Goal: Navigation & Orientation: Find specific page/section

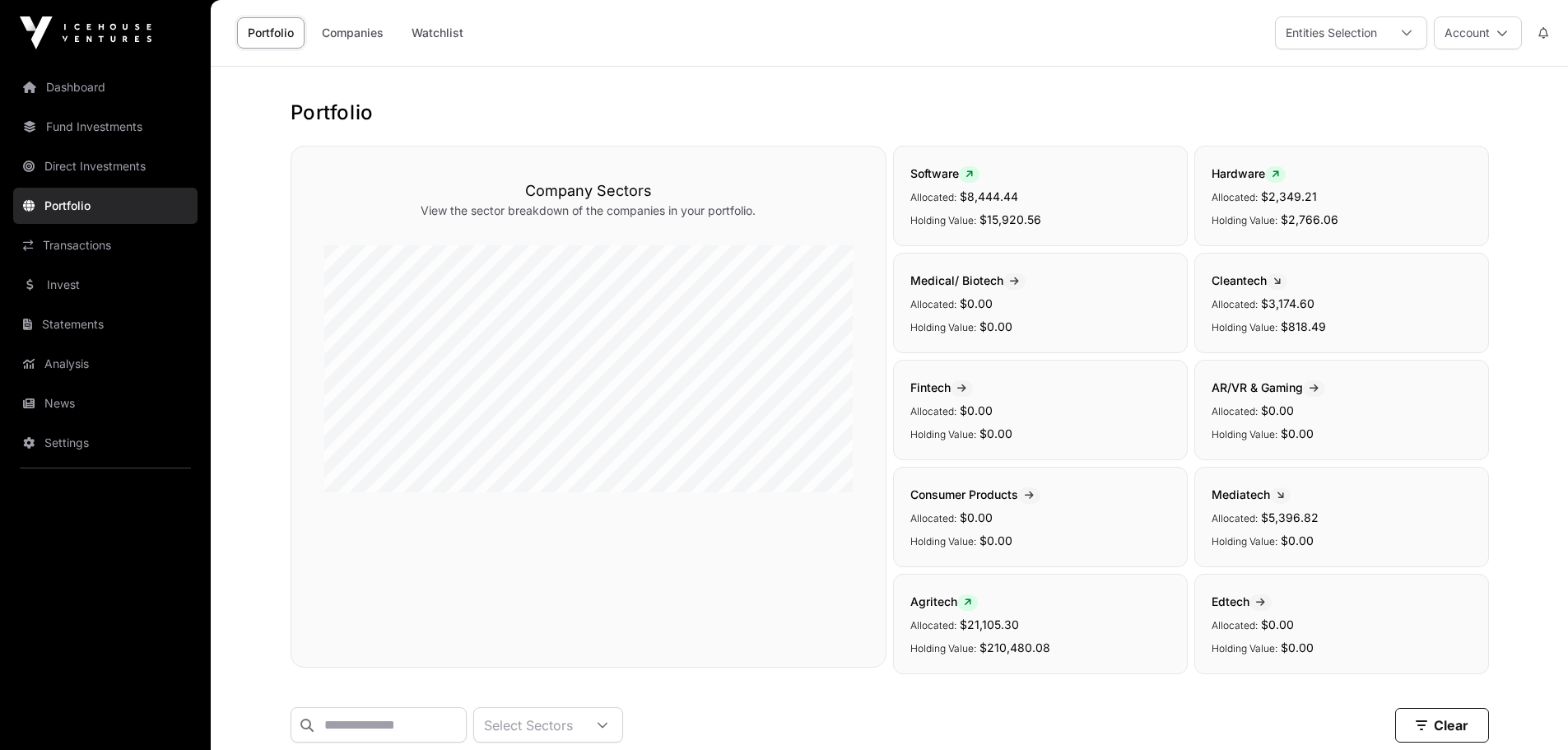
click at [82, 87] on link "Dashboard" at bounding box center [105, 87] width 185 height 37
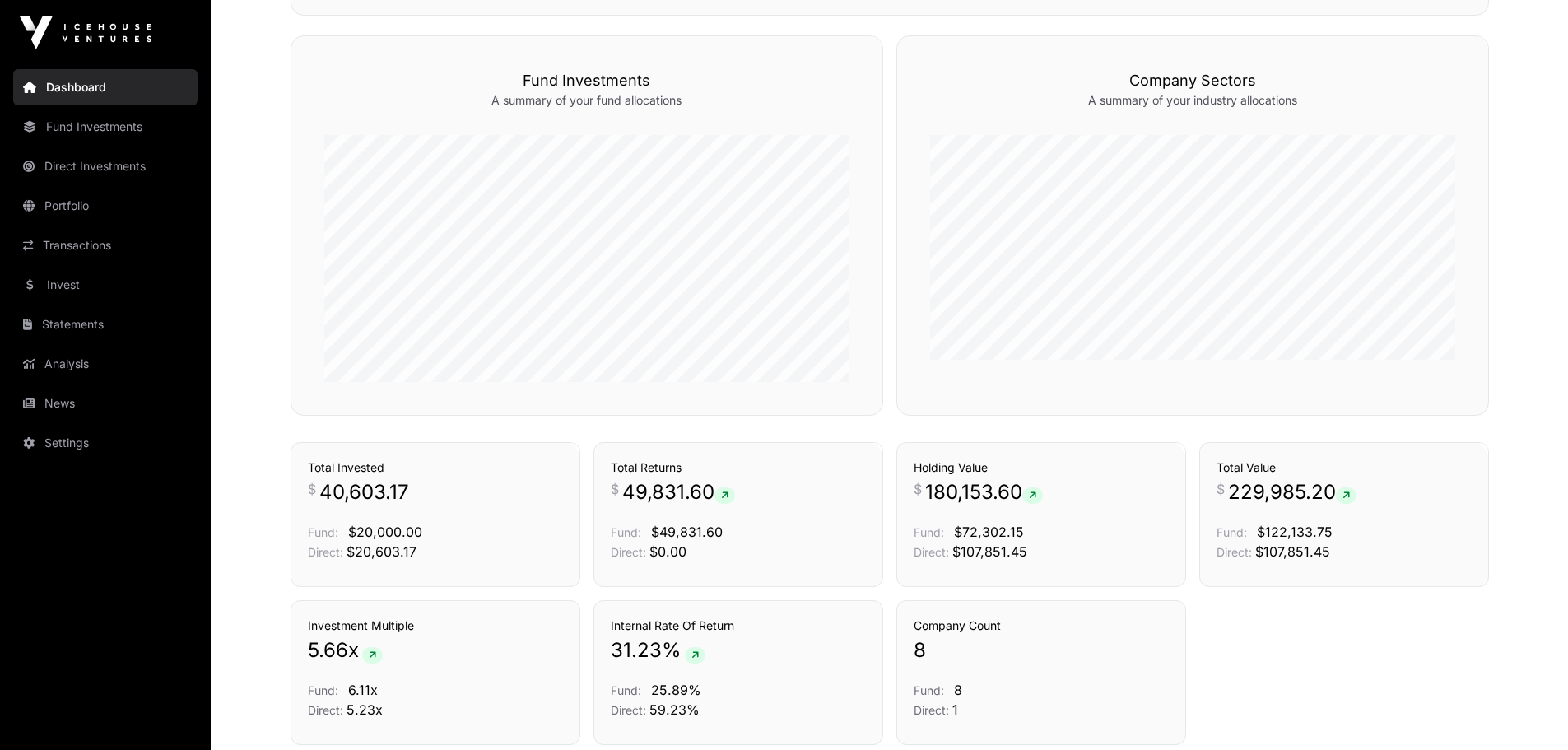
scroll to position [988, 0]
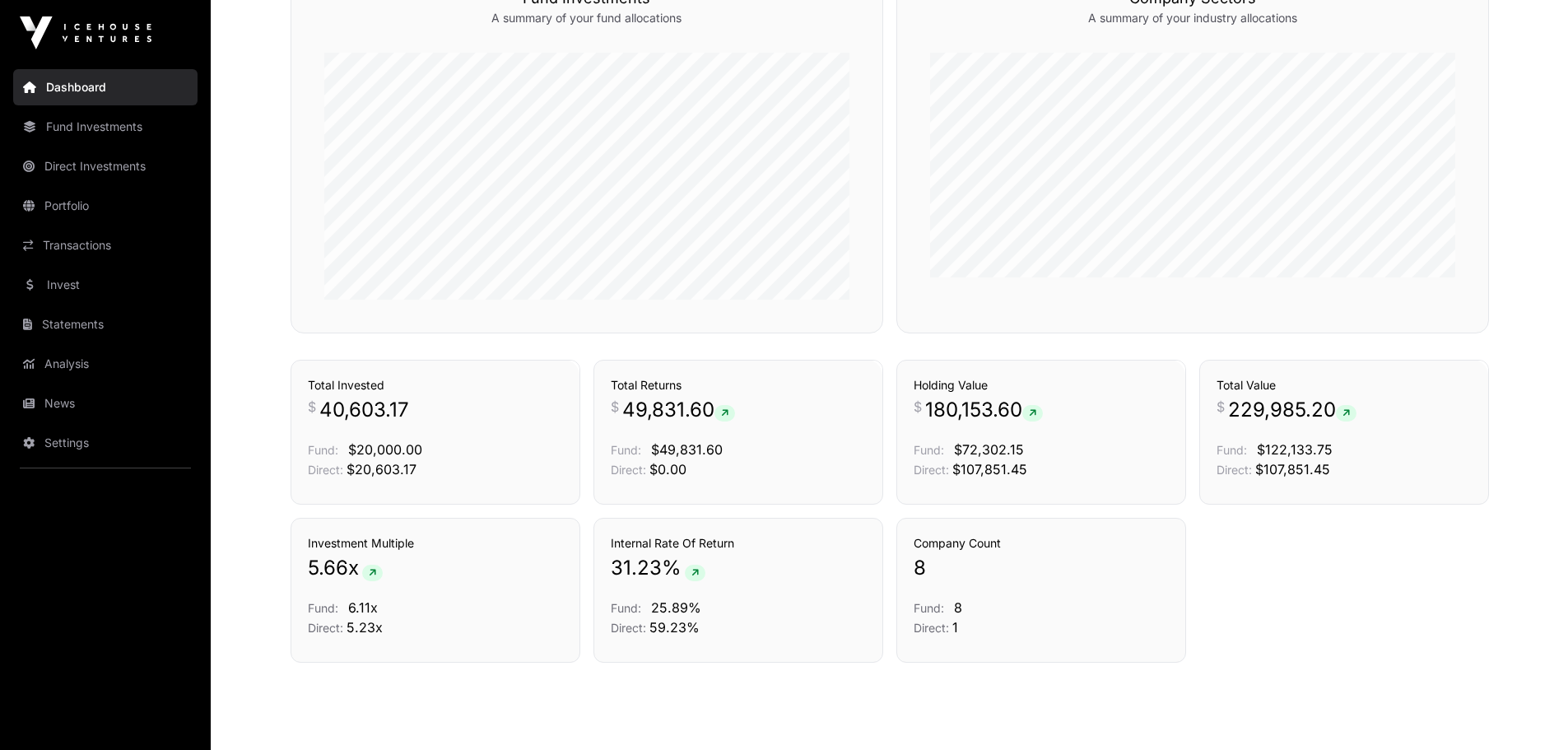
click at [70, 249] on link "Transactions" at bounding box center [105, 245] width 185 height 37
click at [78, 242] on link "Transactions" at bounding box center [105, 245] width 185 height 37
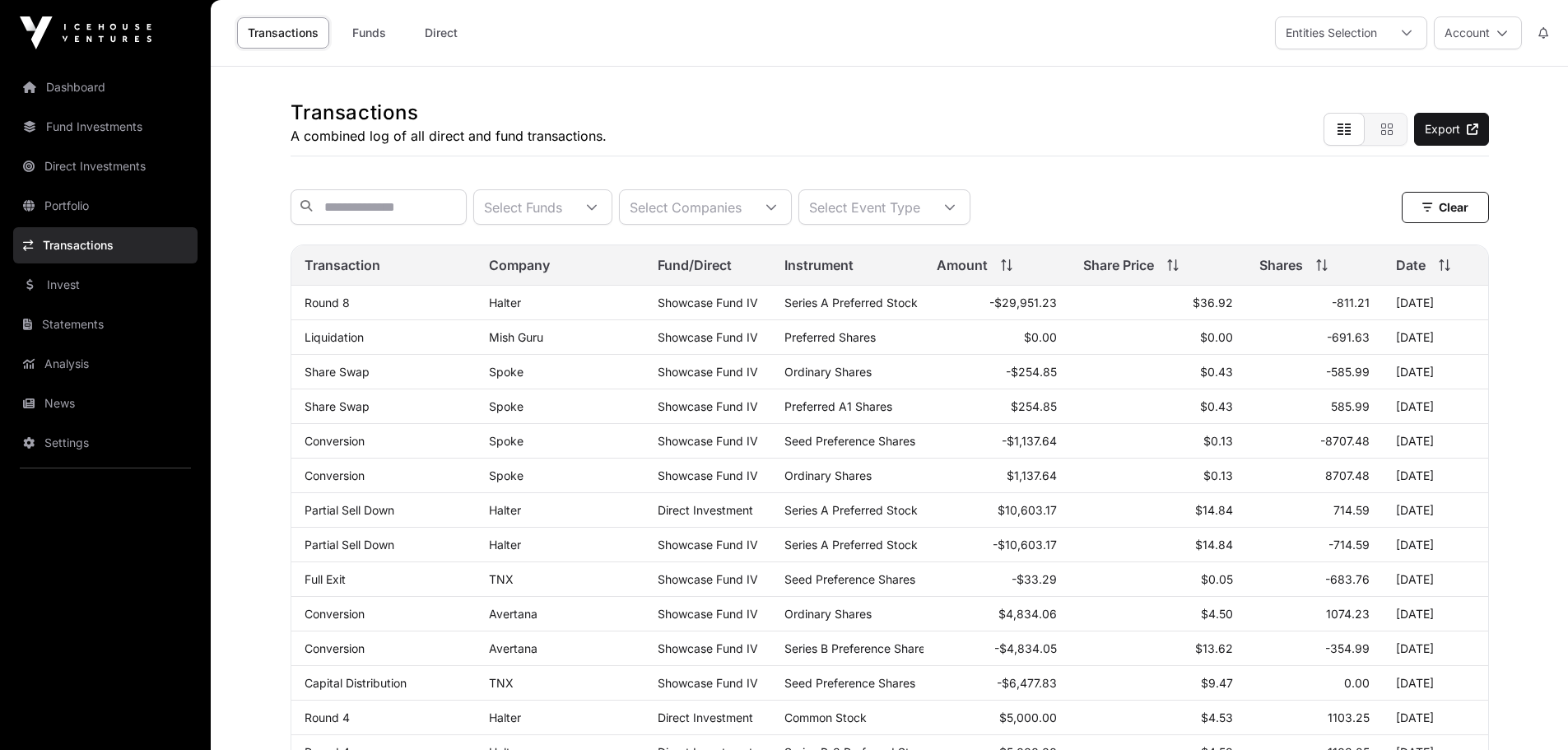
click at [79, 371] on link "Analysis" at bounding box center [105, 364] width 185 height 37
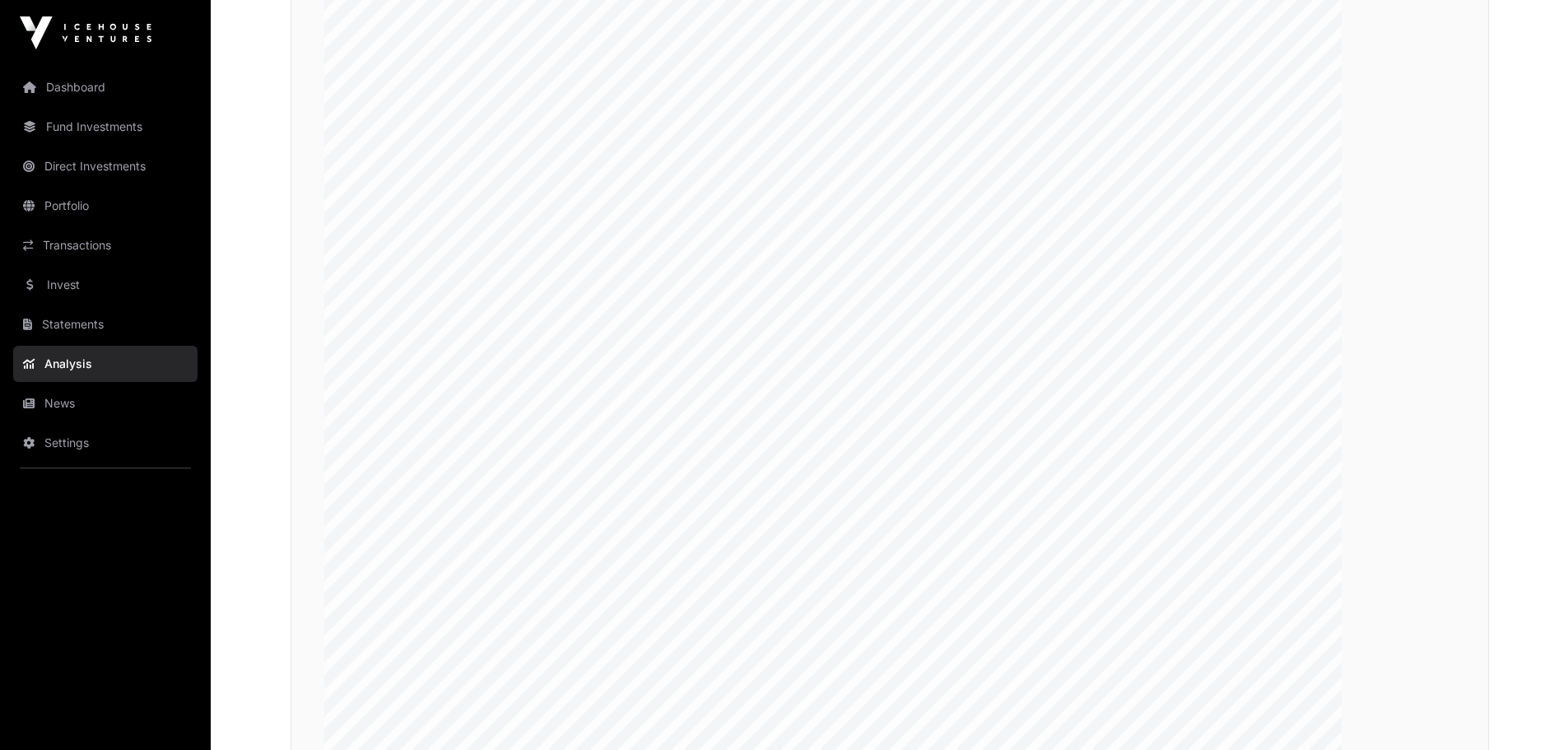
scroll to position [3078, 0]
